Goal: Use online tool/utility: Utilize a website feature to perform a specific function

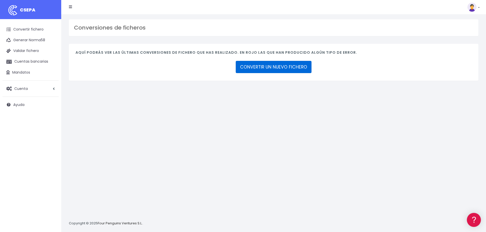
click at [276, 66] on link "CONVERTIR UN NUEVO FICHERO" at bounding box center [274, 67] width 76 height 12
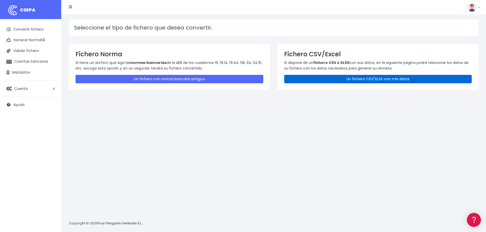
click at [363, 78] on link "Un fichero CSV/XLSX con mis datos" at bounding box center [378, 79] width 188 height 8
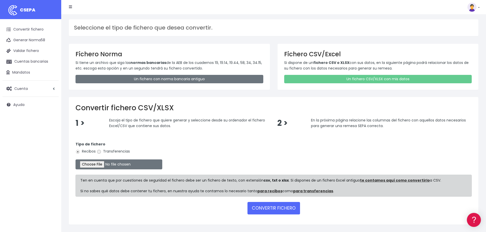
click at [97, 152] on input "Transferencias" at bounding box center [99, 152] width 5 height 5
radio input "true"
click at [106, 166] on input "file" at bounding box center [119, 165] width 87 height 10
type input "C:\fakepath\Transferencia CD SEPA UBICO 220825.xlsx"
click at [278, 207] on button "CONVERTIR FICHERO" at bounding box center [273, 208] width 53 height 12
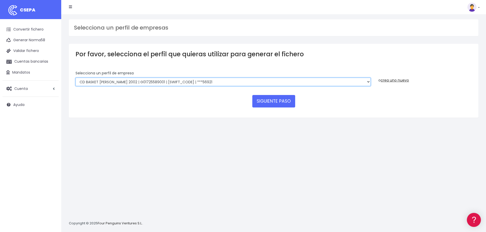
click at [368, 83] on select "FUNDACION BASKET [PERSON_NAME] 2002 | G50989565000 | [SWIFT_CODE] | ***94887 BA…" at bounding box center [223, 82] width 295 height 9
select select "1849"
click at [76, 78] on select "FUNDACION BASKET [PERSON_NAME] 2002 | G50989565000 | [SWIFT_CODE] | ***94887 BA…" at bounding box center [223, 82] width 295 height 9
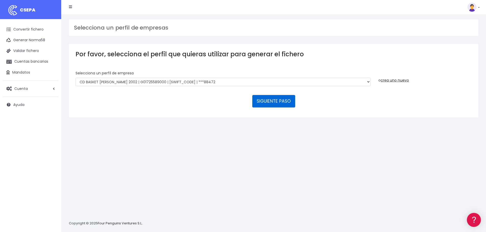
click at [264, 101] on button "SIGUIENTE PASO" at bounding box center [273, 101] width 43 height 12
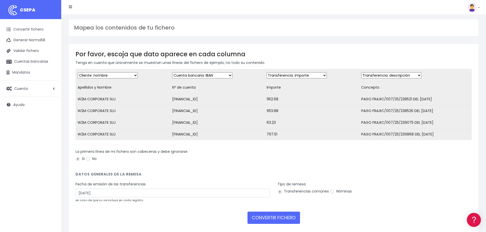
scroll to position [28, 0]
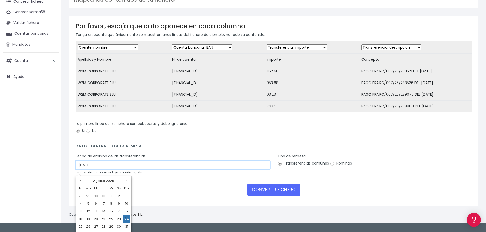
click at [108, 170] on input "24/08/2025" at bounding box center [173, 165] width 194 height 9
click at [105, 218] on td "21" at bounding box center [104, 220] width 8 height 8
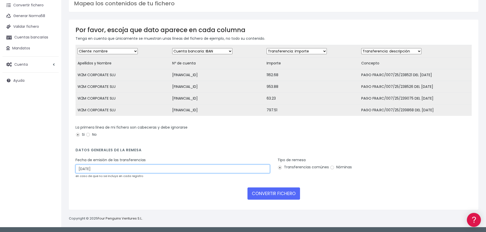
click at [248, 171] on input "21/08/2025" at bounding box center [173, 169] width 194 height 9
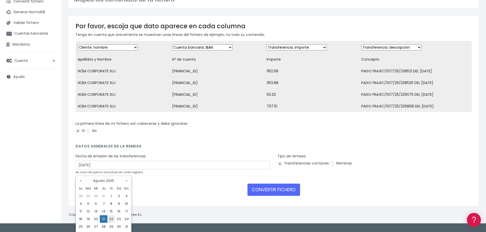
click at [114, 219] on td "22" at bounding box center [111, 220] width 8 height 8
type input "22/08/2025"
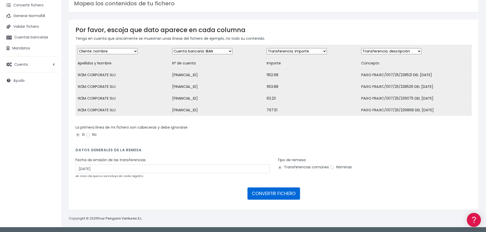
click at [269, 196] on button "CONVERTIR FICHERO" at bounding box center [273, 194] width 53 height 12
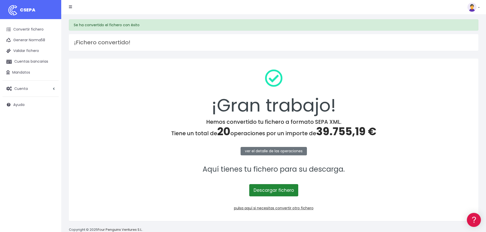
click at [279, 191] on link "Descargar fichero" at bounding box center [273, 190] width 49 height 12
click at [29, 28] on link "Convertir fichero" at bounding box center [31, 29] width 56 height 11
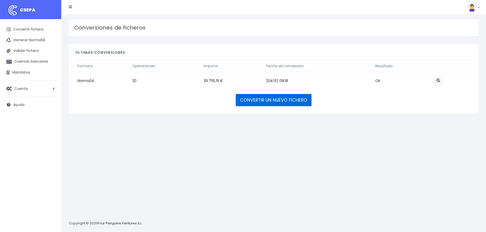
click at [282, 99] on link "CONVERTIR UN NUEVO FICHERO" at bounding box center [274, 100] width 76 height 12
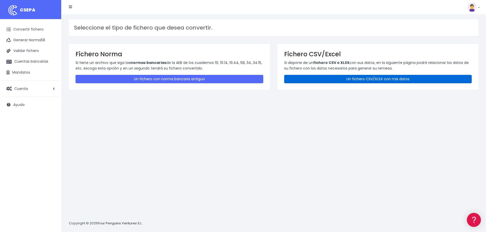
click at [370, 78] on link "Un fichero CSV/XLSX con mis datos" at bounding box center [378, 79] width 188 height 8
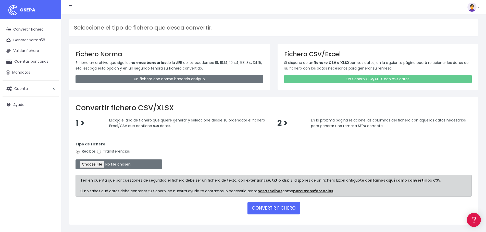
click at [99, 153] on input "Transferencias" at bounding box center [99, 152] width 5 height 5
radio input "true"
click at [109, 165] on input "file" at bounding box center [119, 165] width 87 height 10
click at [109, 164] on input "file" at bounding box center [119, 165] width 87 height 10
type input "C:\fakepath\Transferencia CD SEPA UBICO 220825.xlsx"
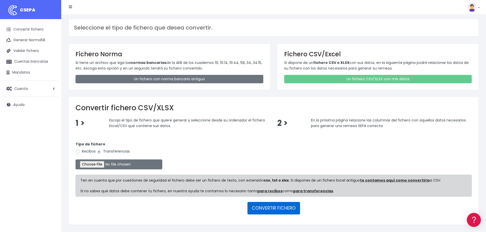
click at [269, 208] on button "CONVERTIR FICHERO" at bounding box center [273, 208] width 53 height 12
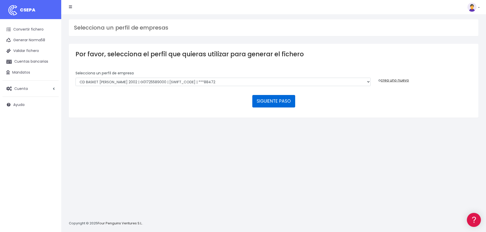
click at [260, 102] on button "SIGUIENTE PASO" at bounding box center [273, 101] width 43 height 12
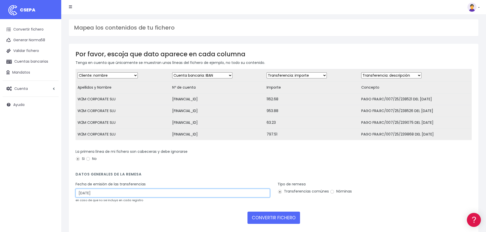
click at [94, 196] on input "[DATE]" at bounding box center [173, 193] width 194 height 9
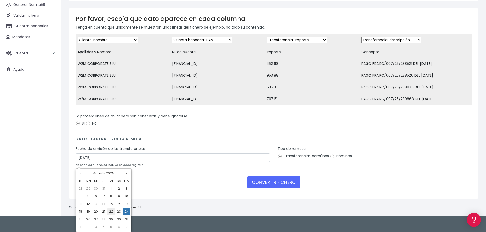
click at [112, 211] on td "22" at bounding box center [111, 212] width 8 height 8
type input "[DATE]"
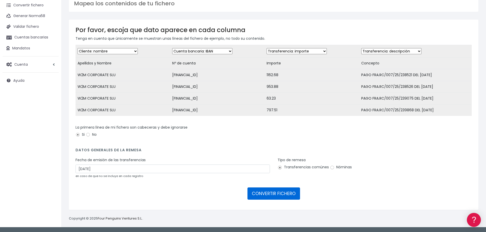
click at [283, 195] on button "CONVERTIR FICHERO" at bounding box center [273, 194] width 53 height 12
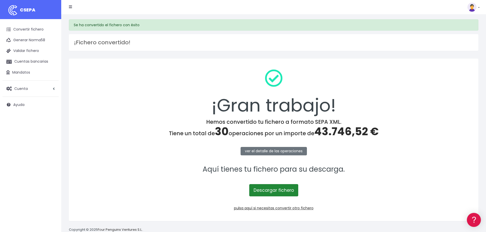
click at [276, 189] on link "Descargar fichero" at bounding box center [273, 190] width 49 height 12
